Goal: Task Accomplishment & Management: Use online tool/utility

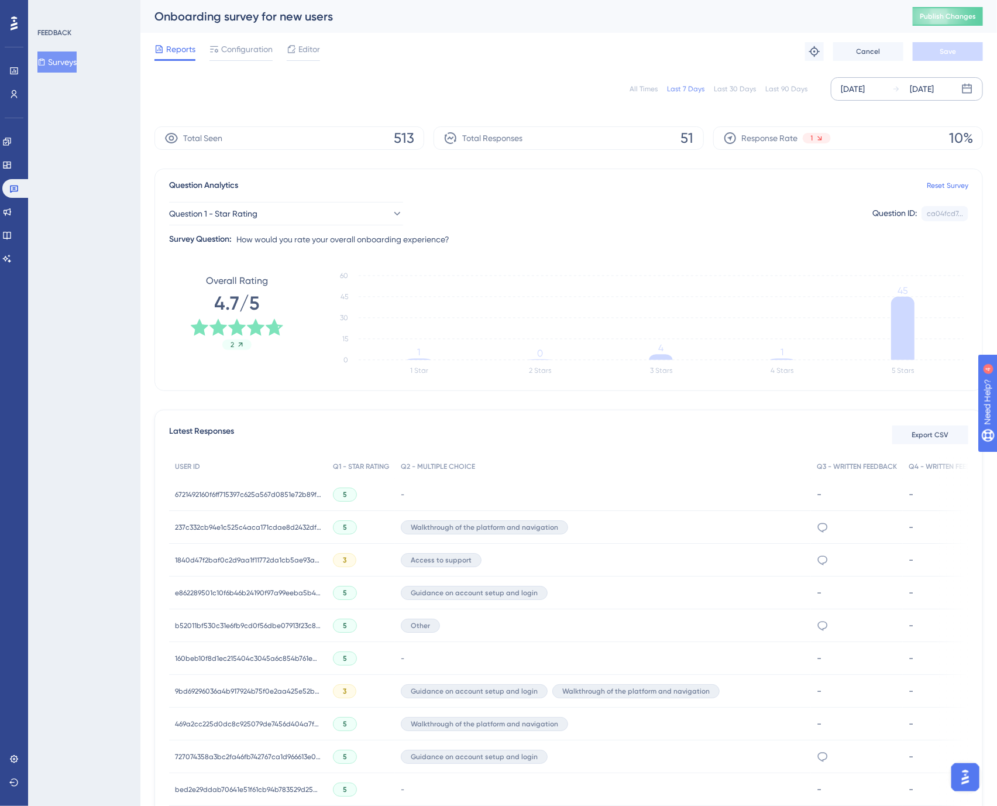
click at [865, 90] on div "[DATE]" at bounding box center [853, 89] width 24 height 14
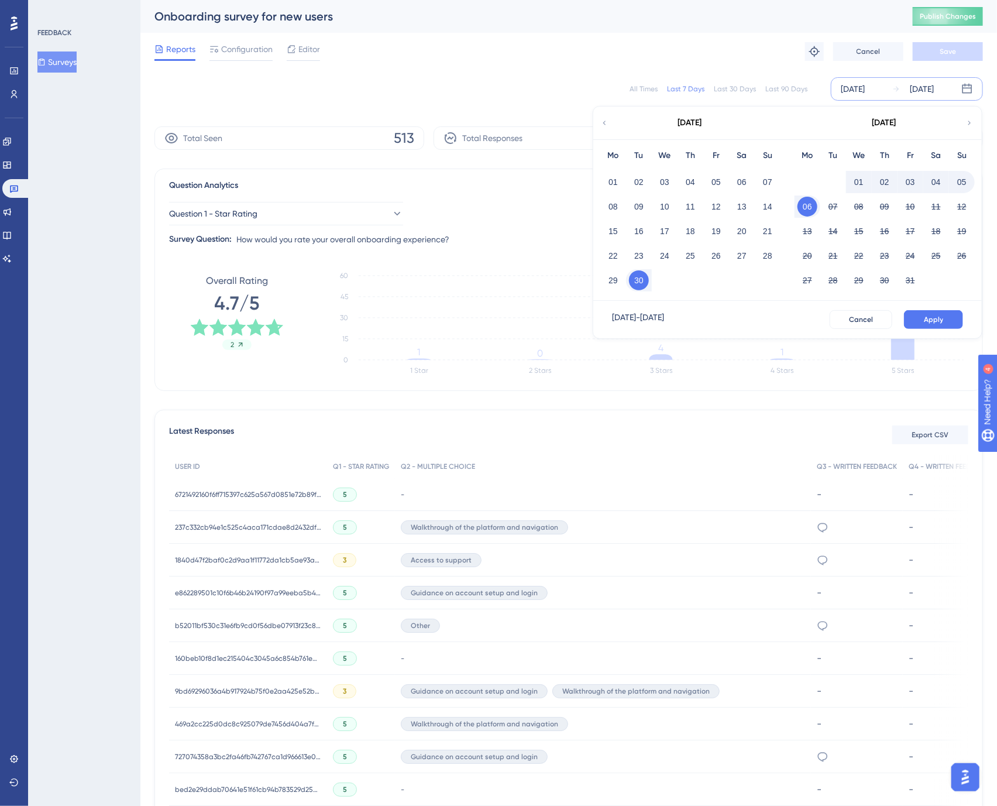
click at [602, 124] on icon at bounding box center [604, 123] width 8 height 11
click at [780, 92] on div "Last 90 Days" at bounding box center [786, 88] width 42 height 9
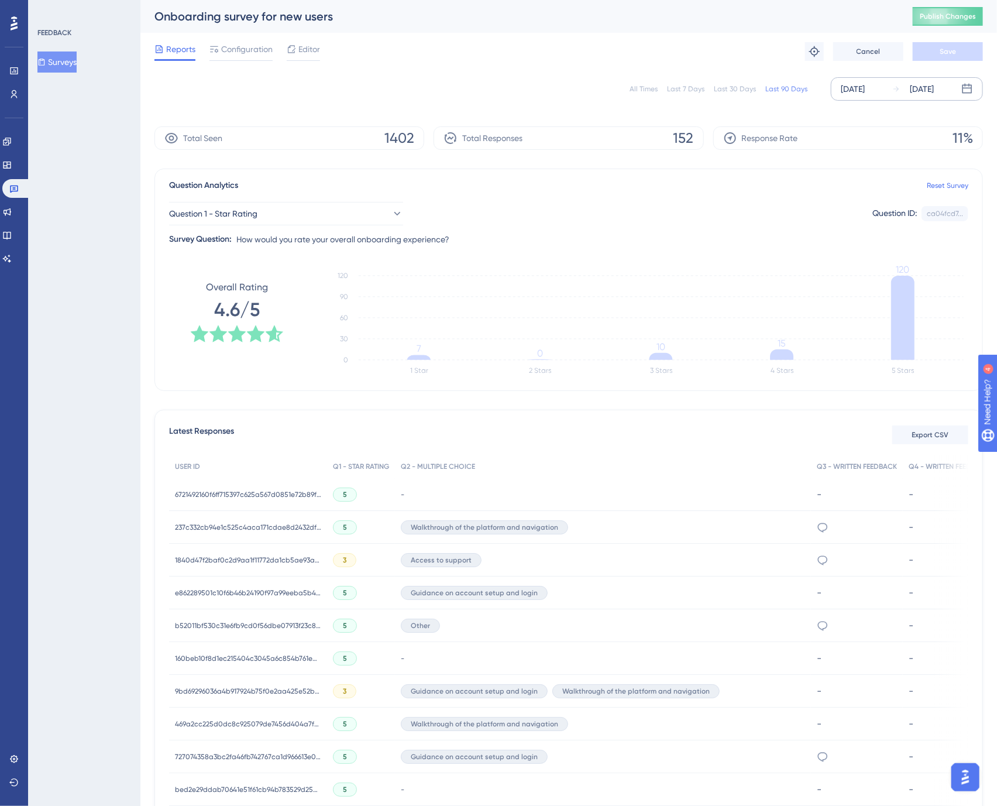
click at [923, 88] on div "[DATE]" at bounding box center [922, 89] width 24 height 14
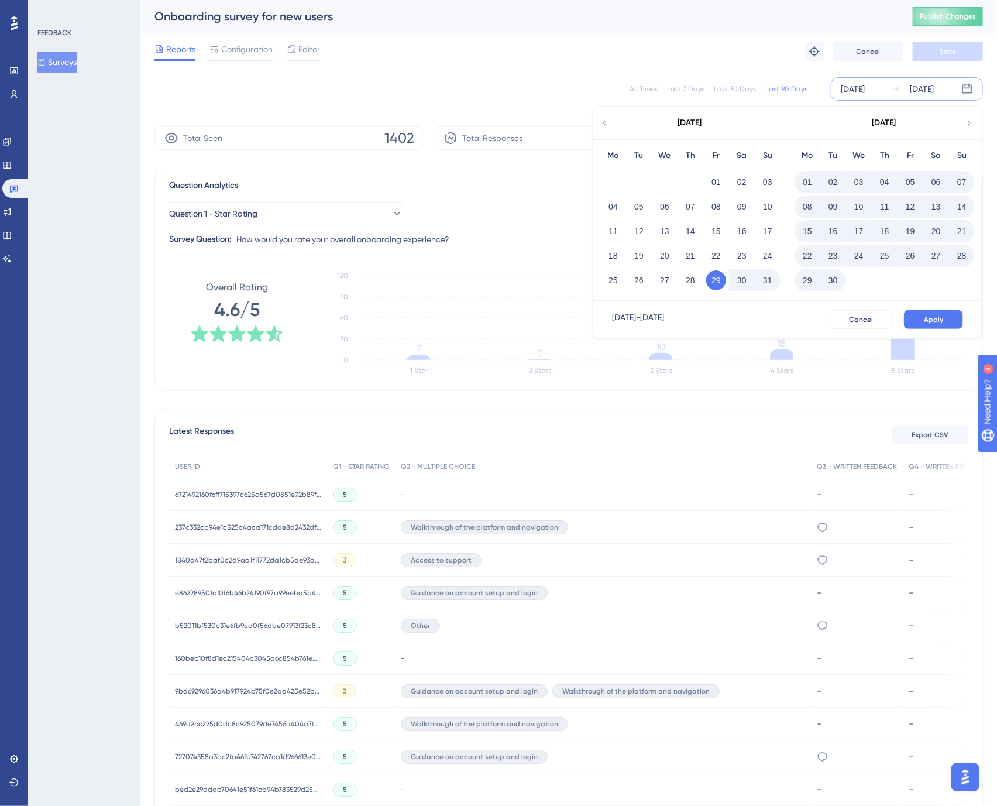
click at [803, 277] on button "29" at bounding box center [808, 280] width 20 height 20
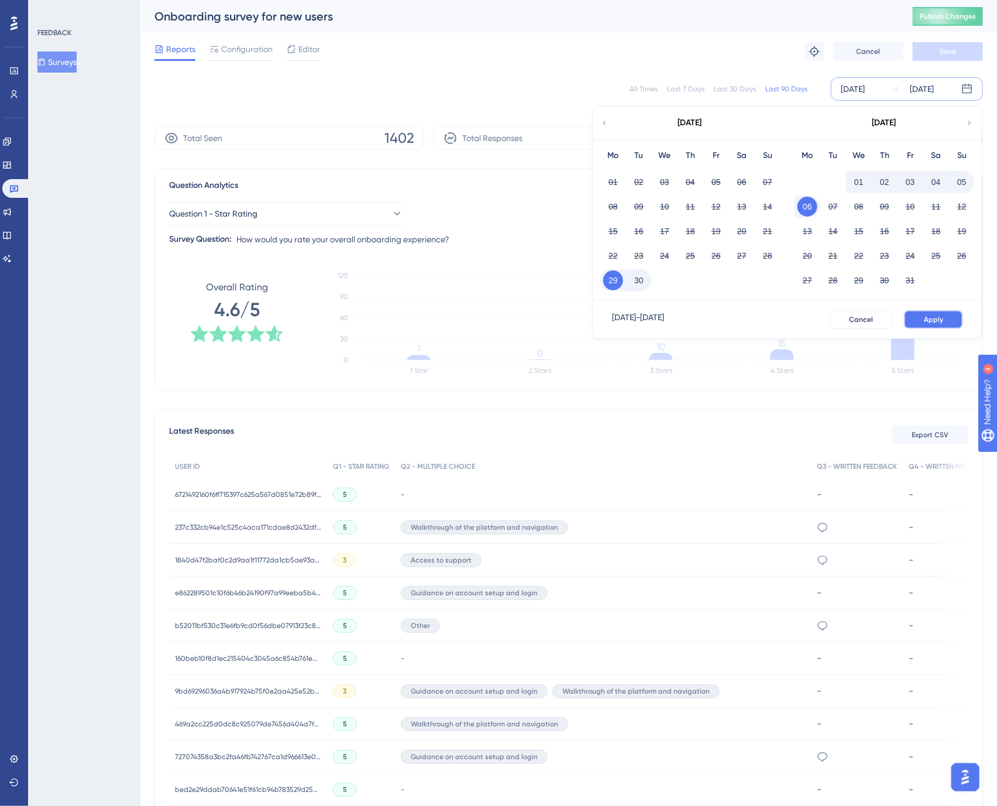
click at [932, 324] on span "Apply" at bounding box center [933, 319] width 19 height 9
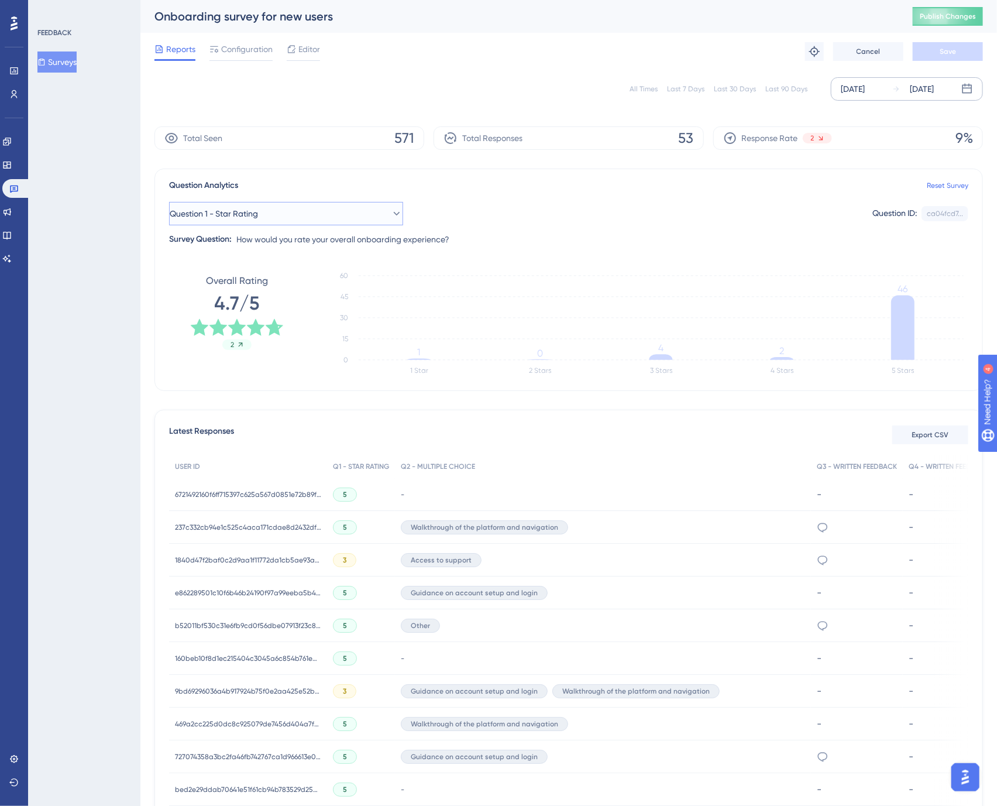
click at [224, 215] on span "Question 1 - Star Rating" at bounding box center [214, 214] width 88 height 14
click at [248, 214] on span "Question 1 - Star Rating" at bounding box center [214, 214] width 88 height 14
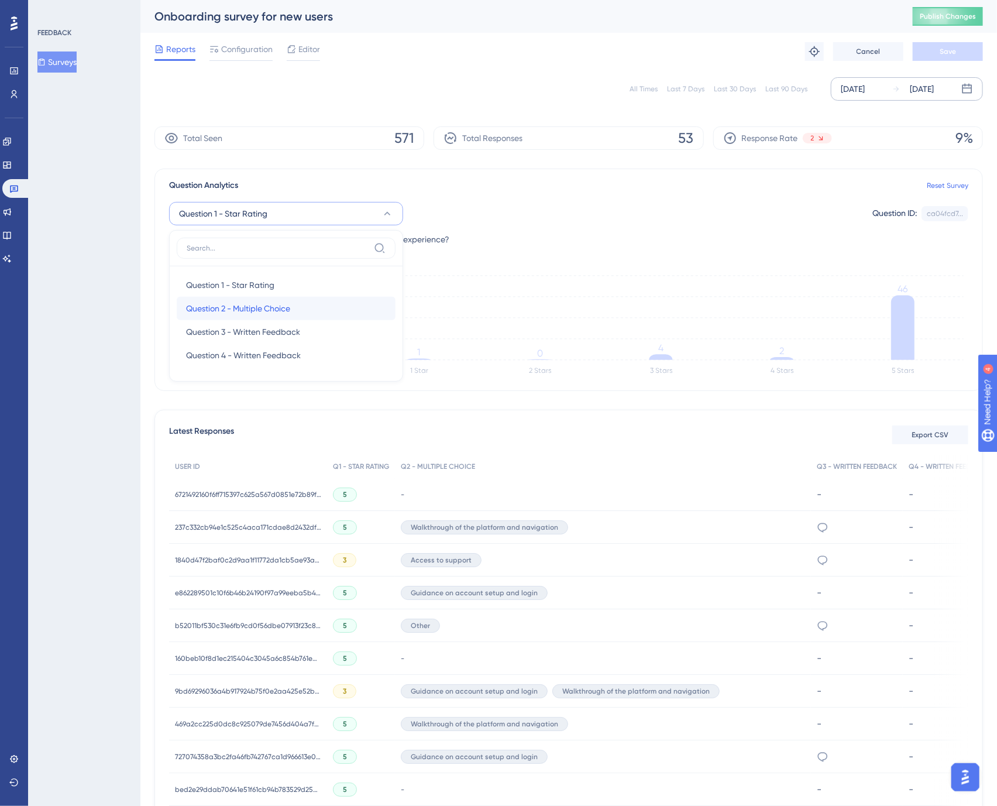
click at [259, 307] on span "Question 2 - Multiple Choice" at bounding box center [238, 308] width 104 height 14
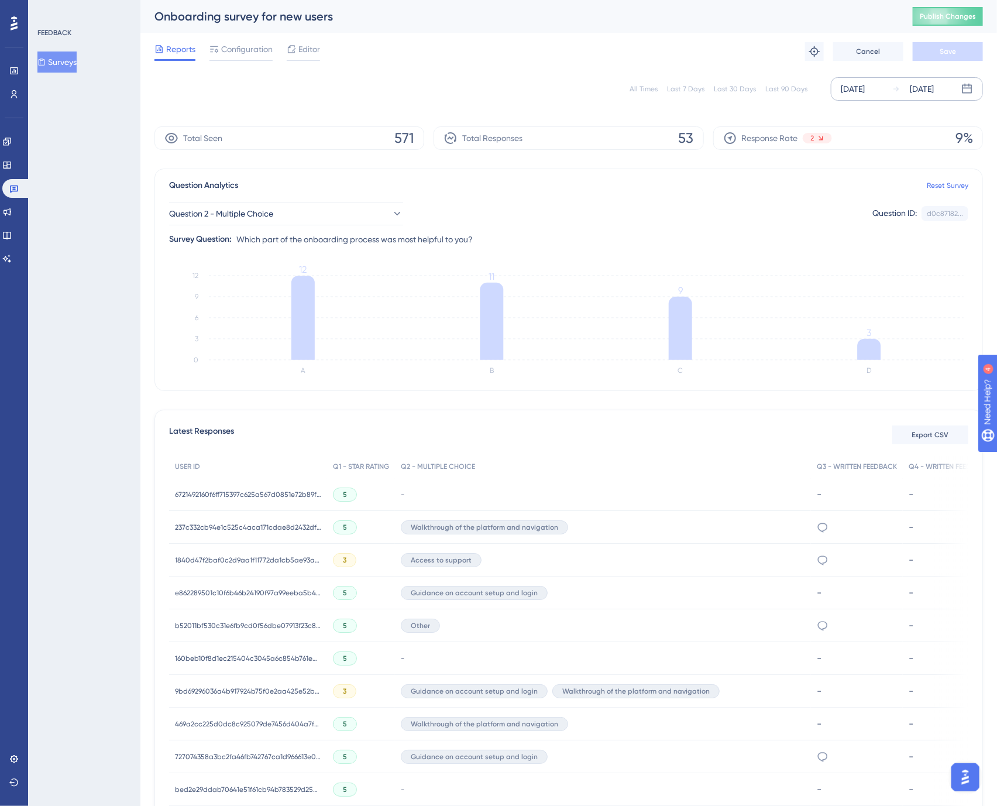
click at [924, 86] on div "[DATE]" at bounding box center [922, 89] width 24 height 14
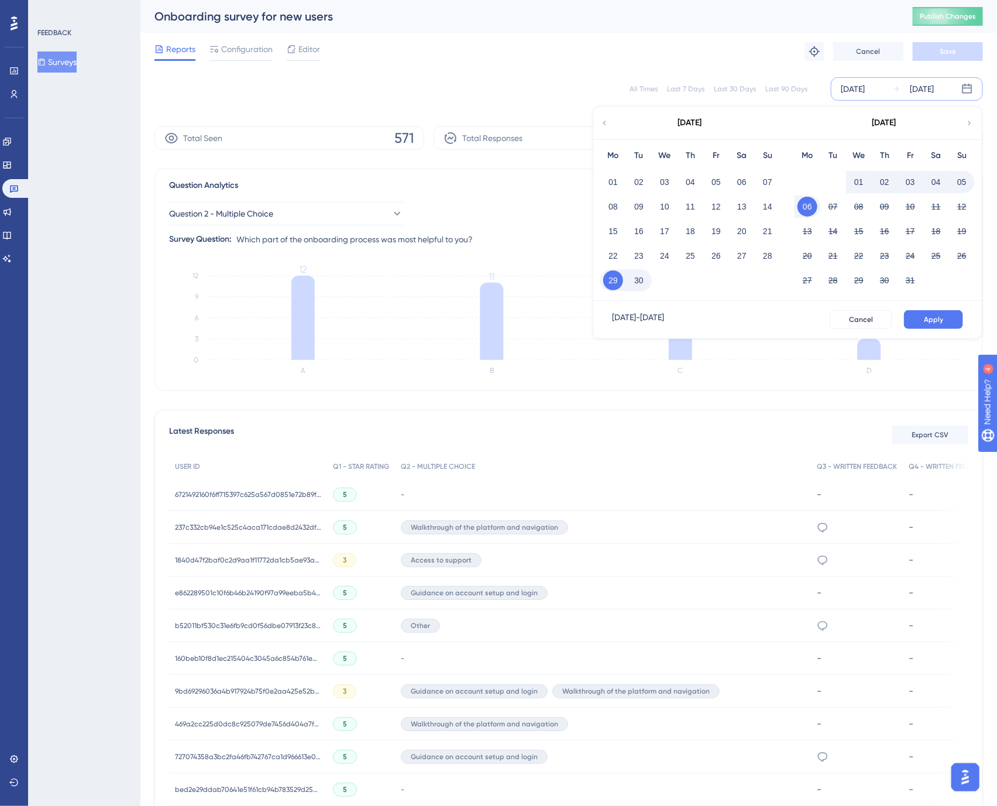
click at [790, 87] on div "Last 90 Days" at bounding box center [786, 88] width 42 height 9
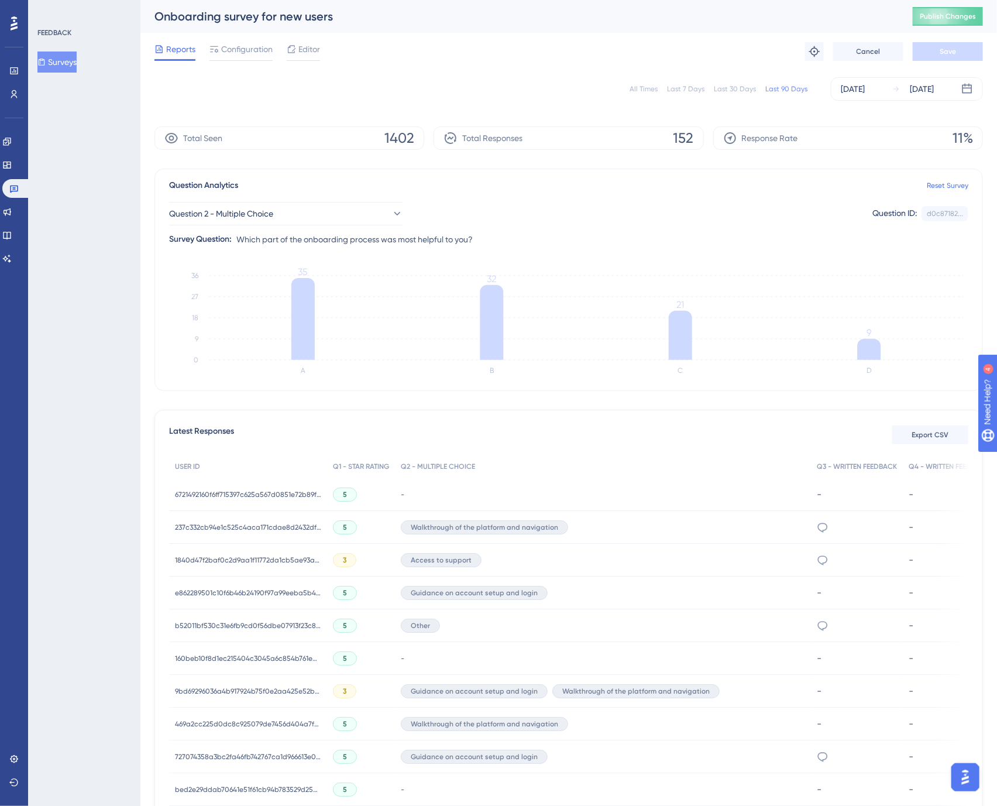
click at [687, 89] on div "Last 7 Days" at bounding box center [685, 88] width 37 height 9
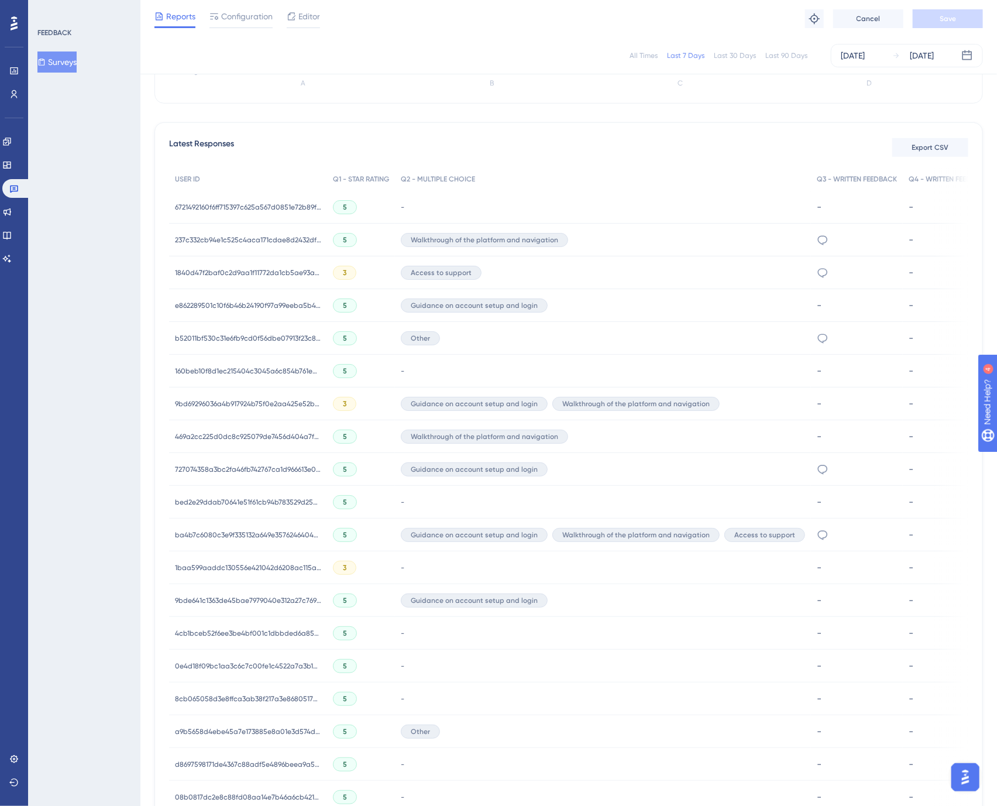
scroll to position [439, 0]
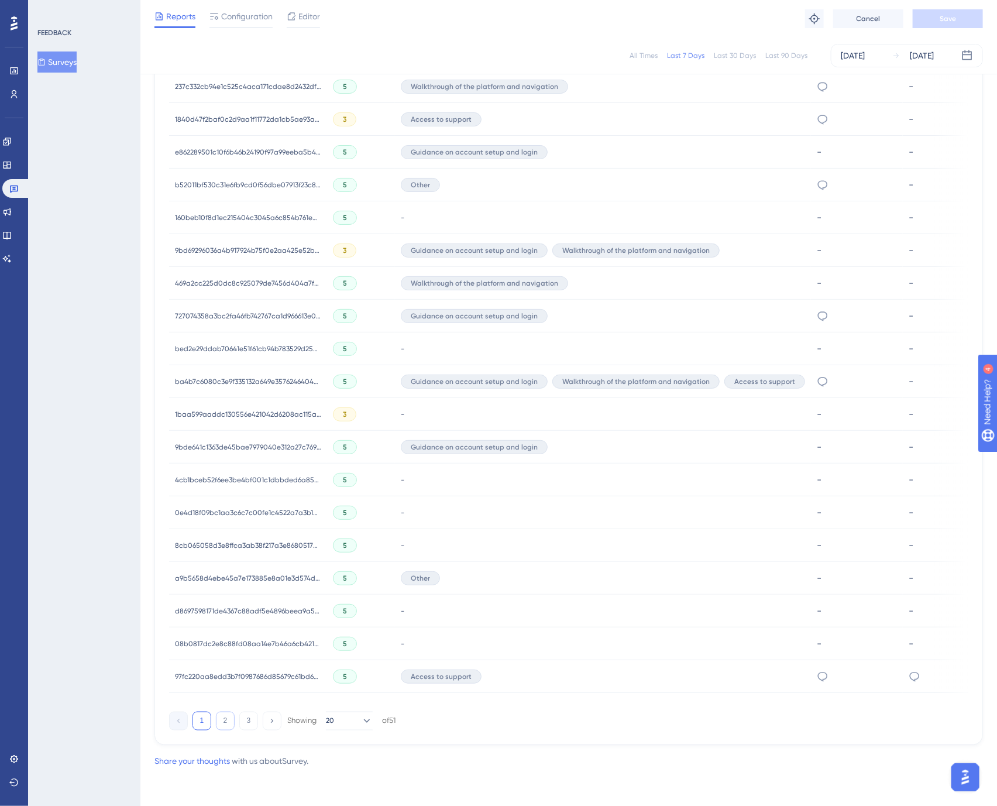
click at [227, 726] on button "2" at bounding box center [225, 721] width 19 height 19
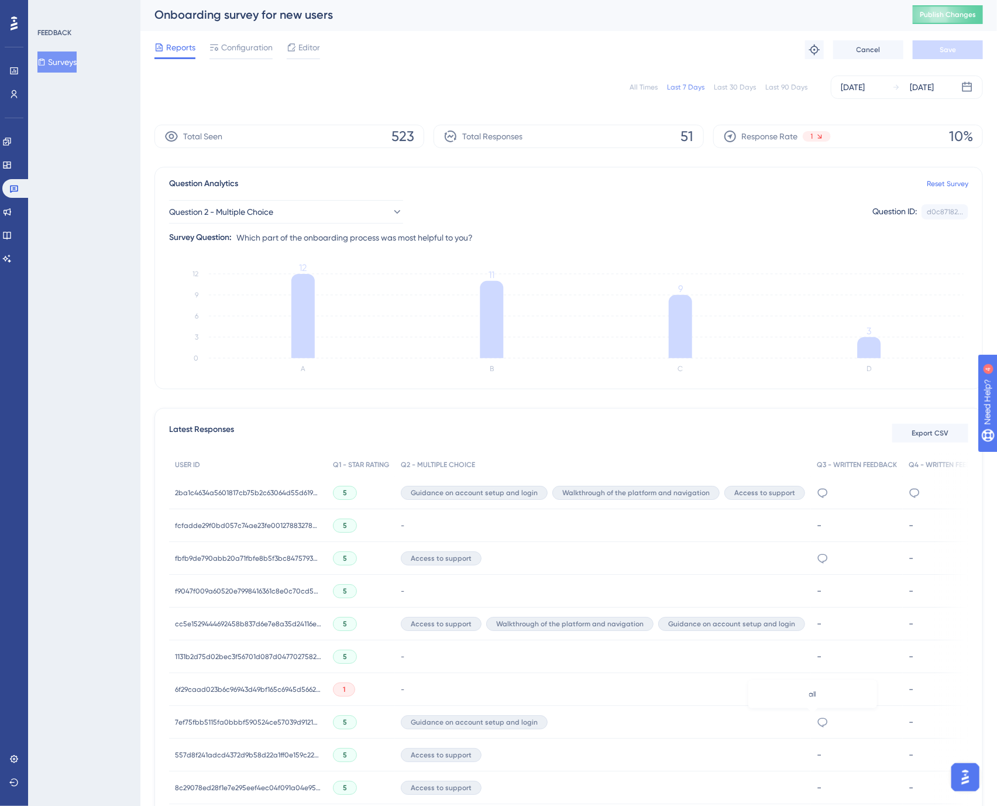
scroll to position [1, 0]
click at [262, 221] on button "Question 2 - Multiple Choice" at bounding box center [286, 212] width 234 height 23
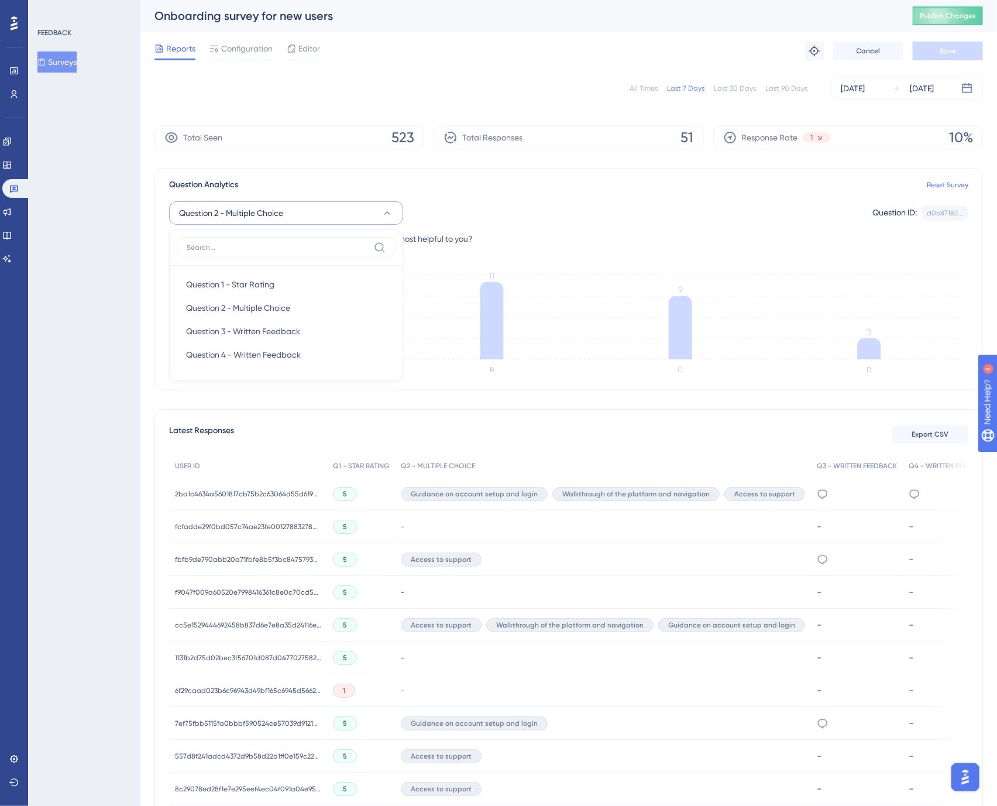
click at [263, 216] on span "Question 2 - Multiple Choice" at bounding box center [231, 213] width 104 height 14
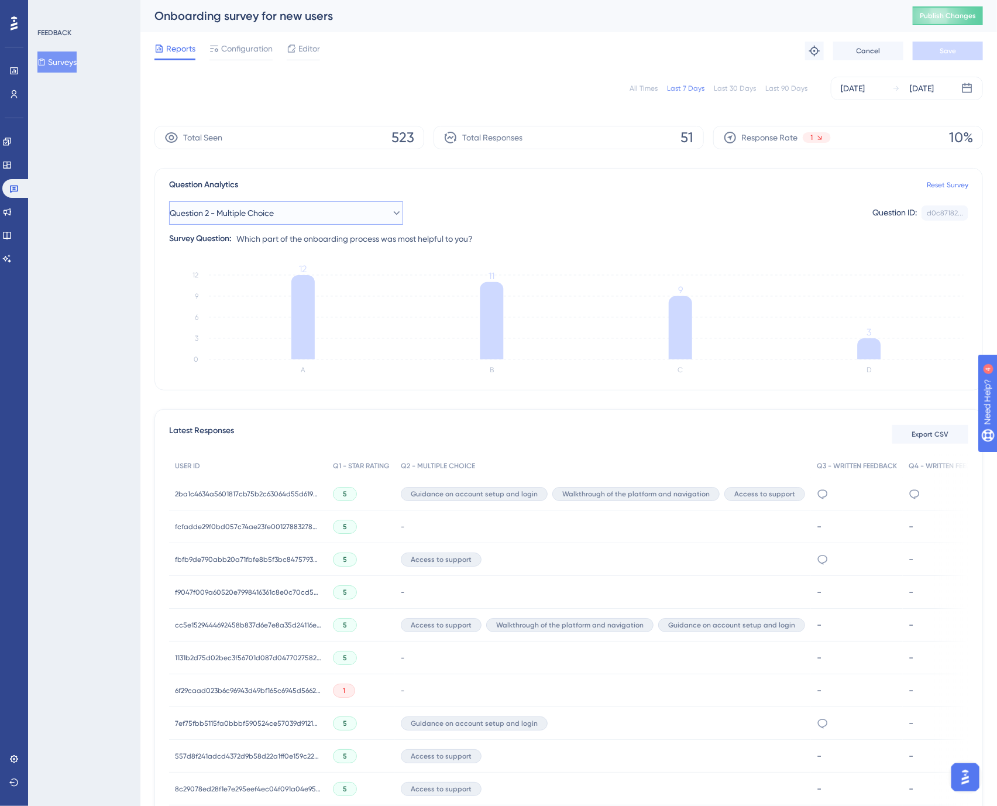
click at [263, 216] on span "Question 2 - Multiple Choice" at bounding box center [222, 213] width 104 height 14
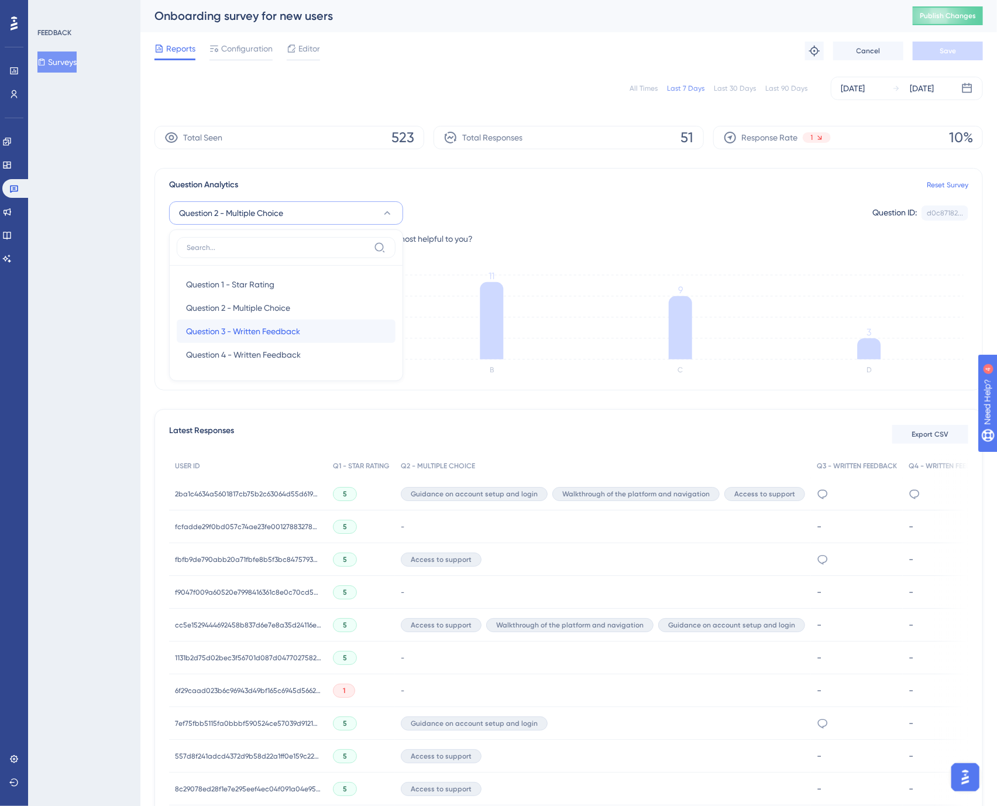
click at [261, 335] on span "Question 3 - Written Feedback" at bounding box center [243, 331] width 114 height 14
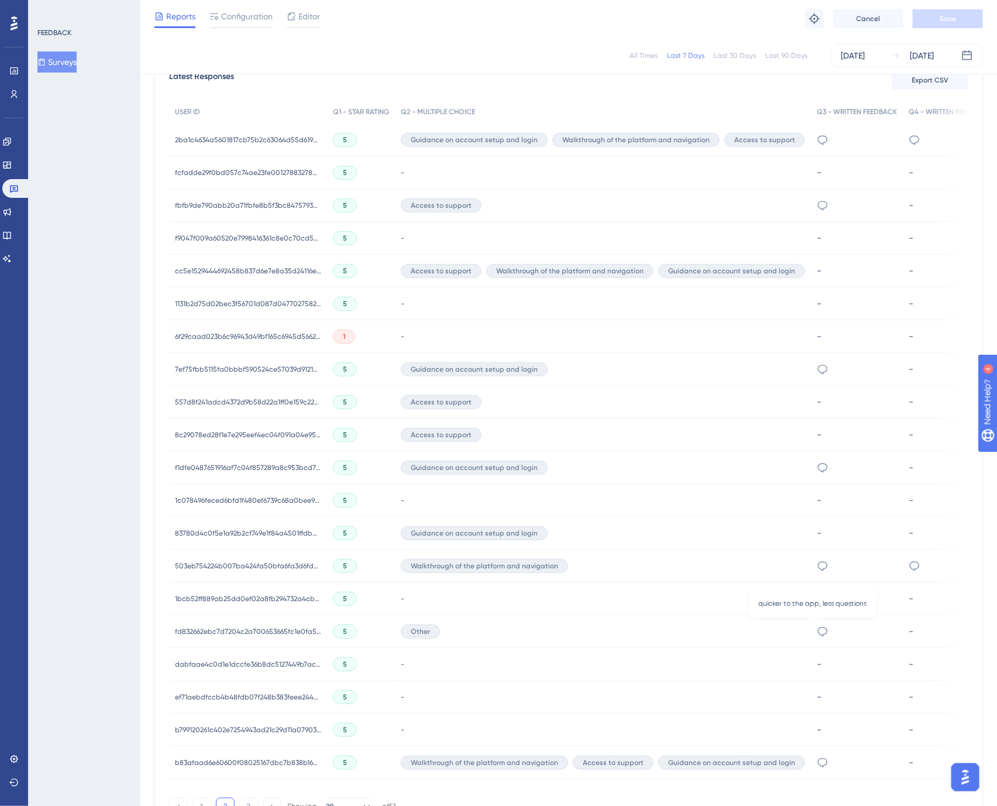
scroll to position [439, 0]
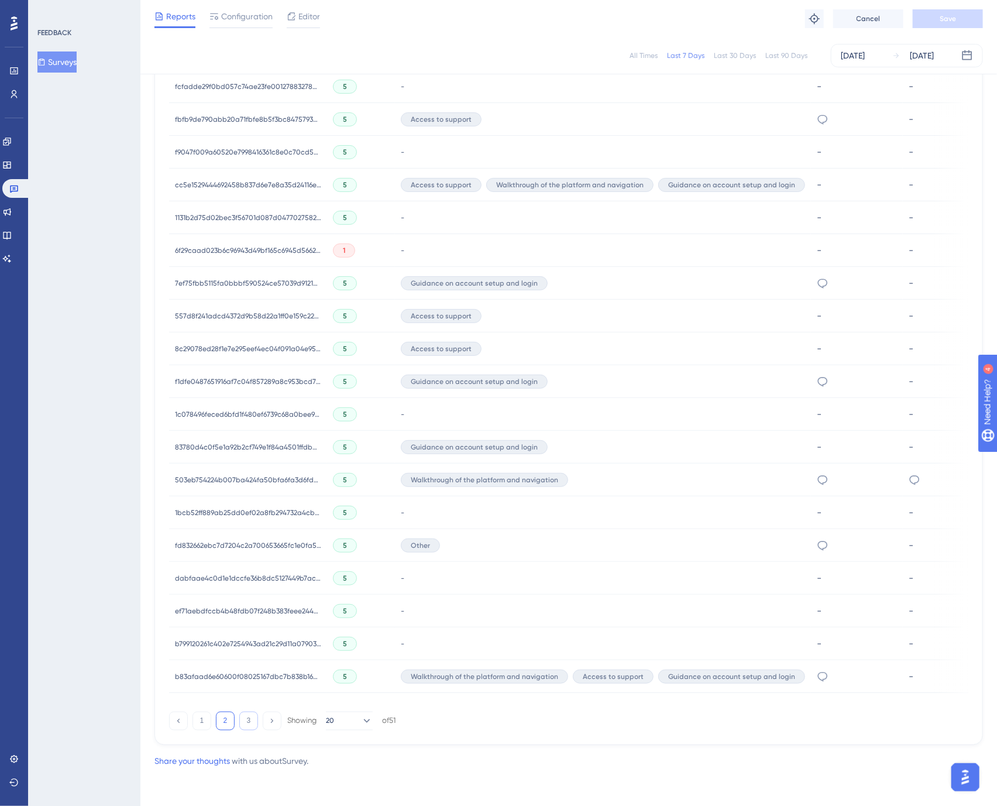
click at [244, 720] on button "3" at bounding box center [248, 721] width 19 height 19
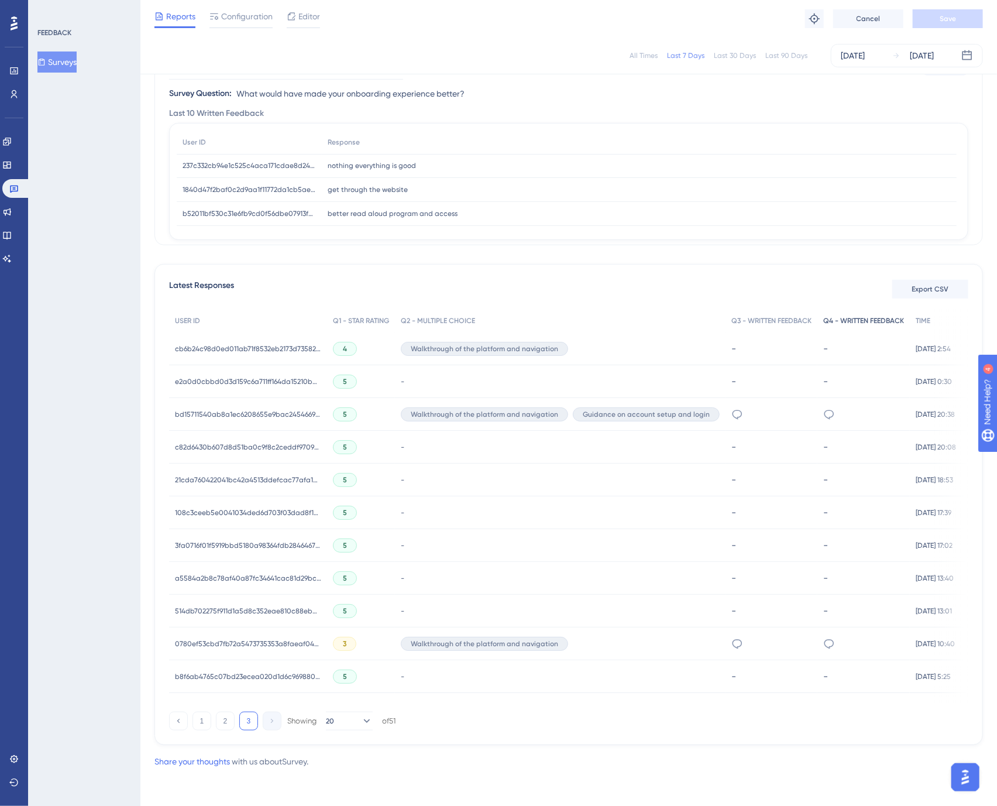
scroll to position [0, 0]
click at [935, 287] on span "Export CSV" at bounding box center [930, 288] width 37 height 9
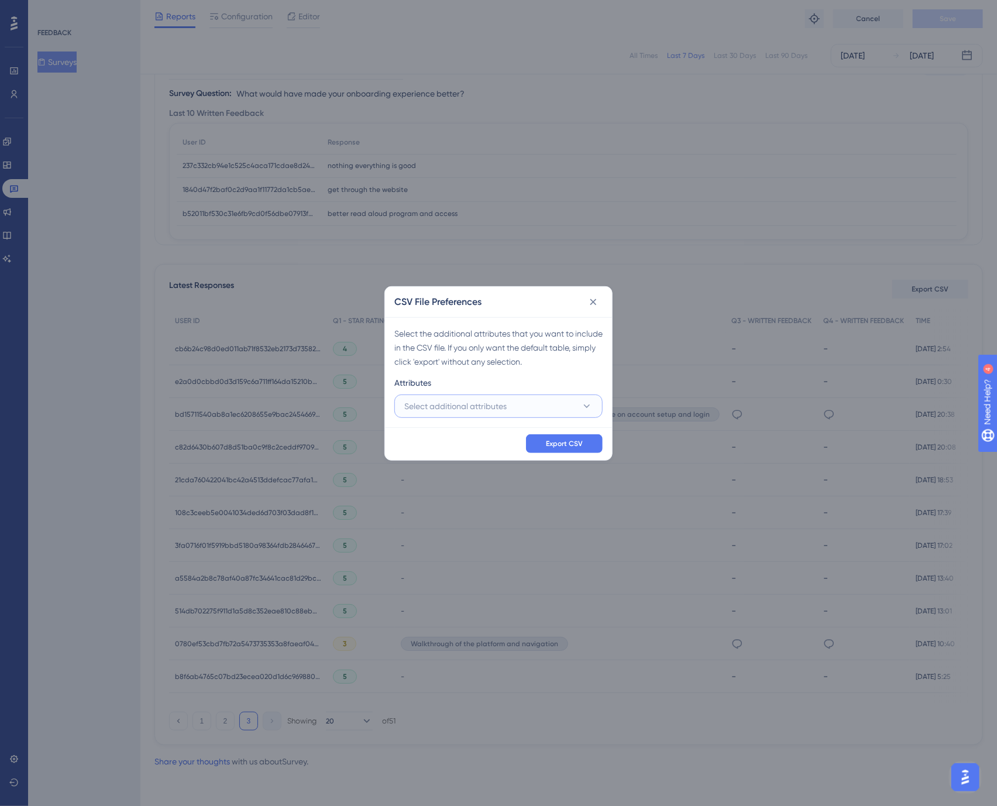
click at [489, 397] on button "Select additional attributes" at bounding box center [498, 405] width 208 height 23
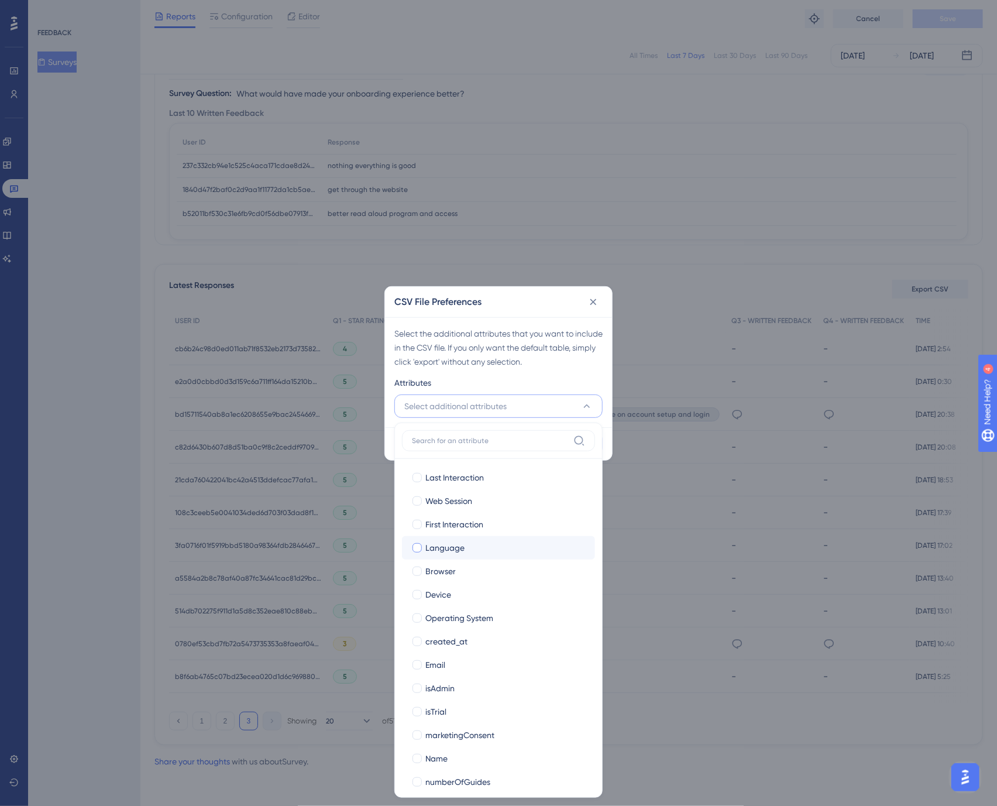
scroll to position [10, 0]
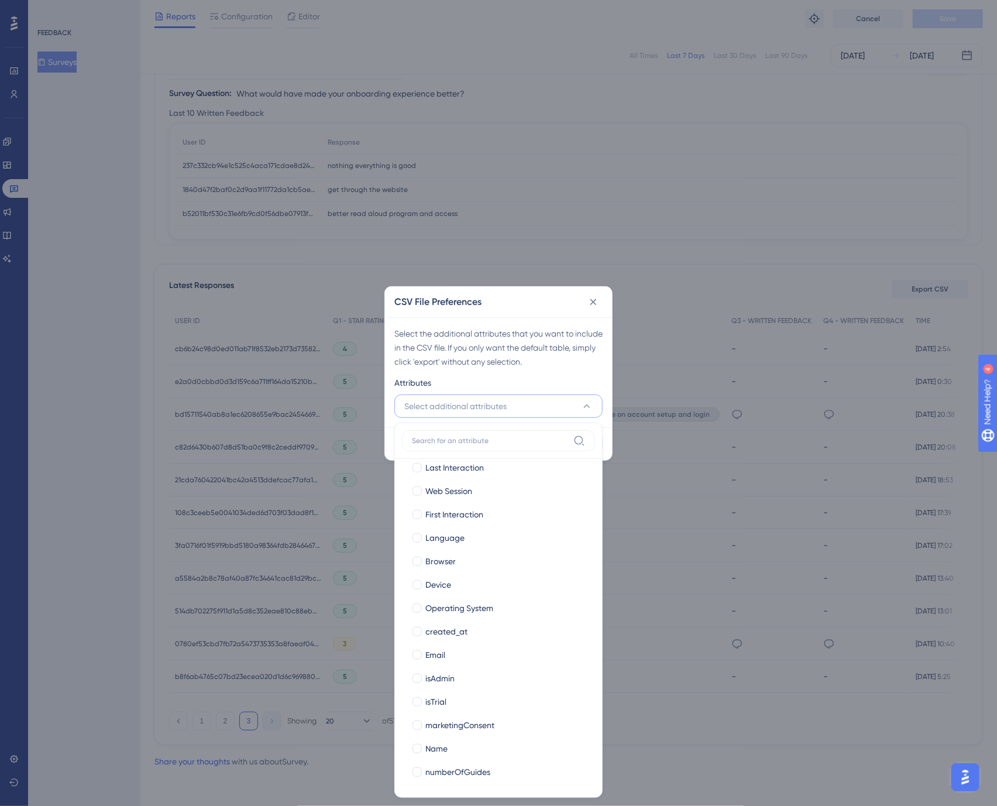
click at [498, 382] on div "Attributes" at bounding box center [498, 385] width 208 height 19
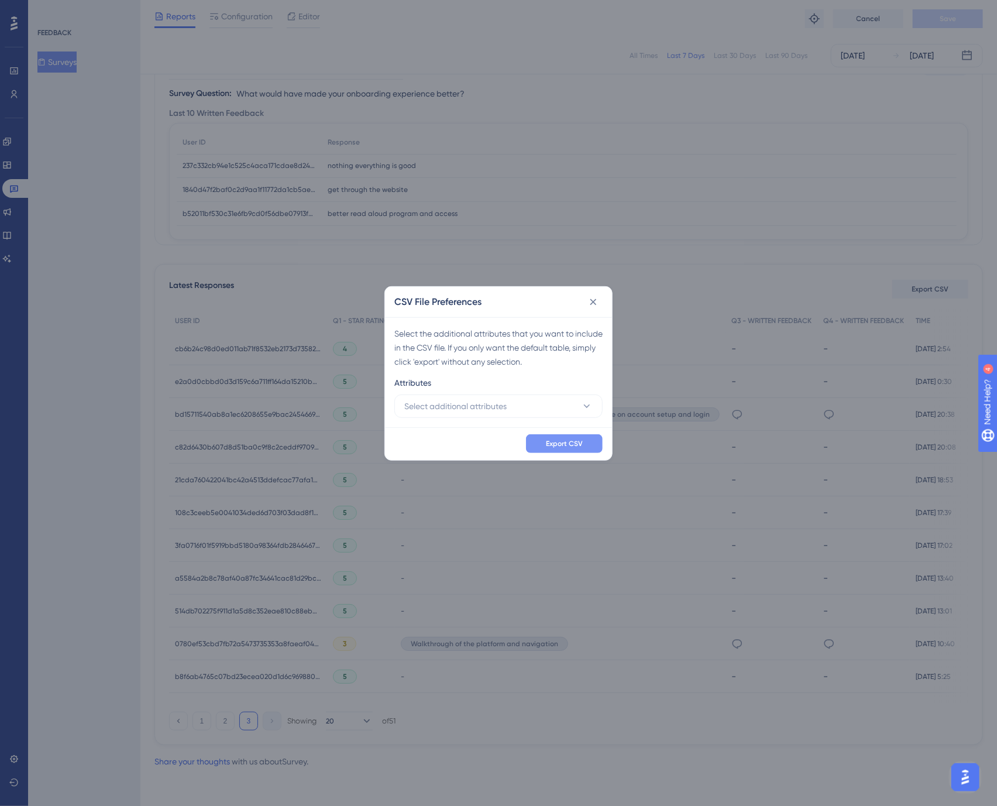
click at [564, 446] on span "Export CSV" at bounding box center [564, 443] width 37 height 9
